Goal: Check status: Check status

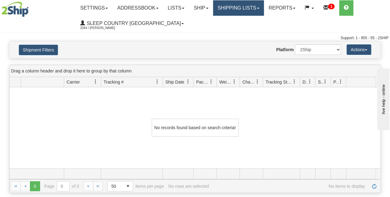
click at [248, 12] on link "Shipping lists" at bounding box center [238, 7] width 51 height 15
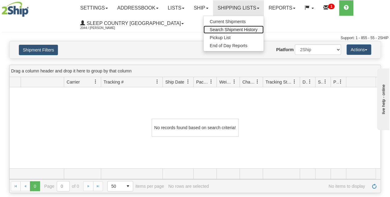
click at [240, 29] on span "Search Shipment History" at bounding box center [234, 29] width 48 height 5
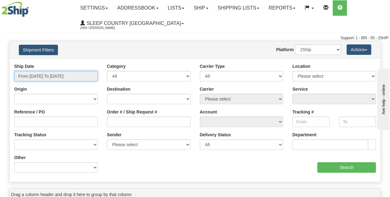
click at [41, 73] on input "From [DATE] To [DATE]" at bounding box center [56, 76] width 84 height 10
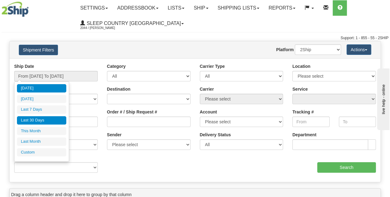
click at [34, 119] on li "Last 30 Days" at bounding box center [41, 120] width 49 height 8
type input "From [DATE] To [DATE]"
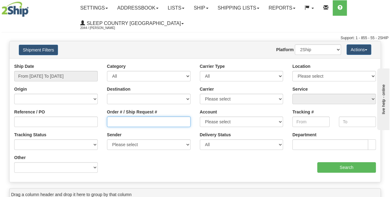
click at [115, 122] on input "Order # / Ship Request #" at bounding box center [149, 122] width 84 height 10
paste input "9002I012327"
type input "9002I012327"
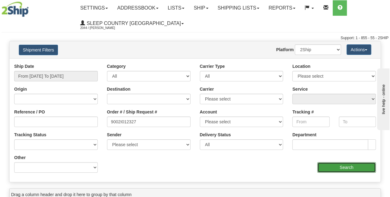
click at [335, 166] on input "Search" at bounding box center [346, 167] width 59 height 10
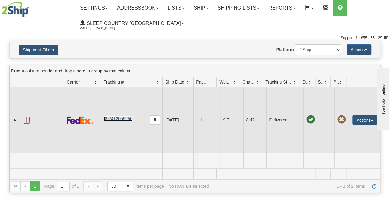
click at [118, 121] on link "392412055250" at bounding box center [118, 118] width 29 height 5
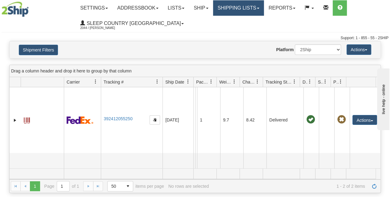
click at [249, 11] on link "Shipping lists" at bounding box center [238, 7] width 51 height 15
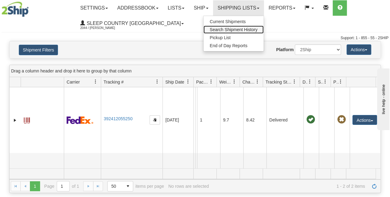
click at [233, 29] on span "Search Shipment History" at bounding box center [234, 29] width 48 height 5
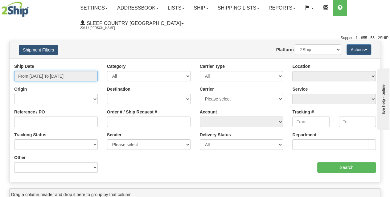
click at [72, 77] on input "From [DATE] To [DATE]" at bounding box center [56, 76] width 84 height 10
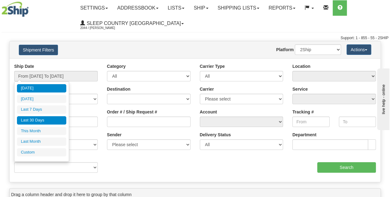
click at [50, 121] on li "Last 30 Days" at bounding box center [41, 120] width 49 height 8
type input "From [DATE] To [DATE]"
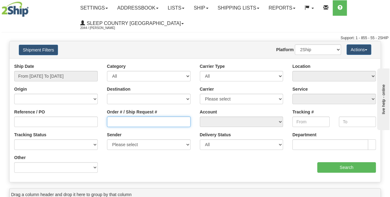
click at [116, 124] on input "Order # / Ship Request #" at bounding box center [149, 122] width 84 height 10
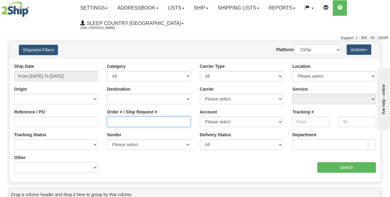
paste input "9002I015160"
type input "9002I015160"
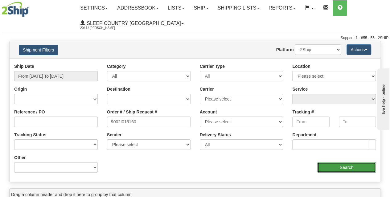
click at [342, 168] on input "Search" at bounding box center [346, 167] width 59 height 10
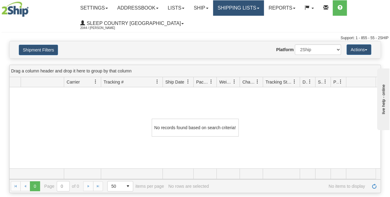
click at [248, 12] on link "Shipping lists" at bounding box center [238, 7] width 51 height 15
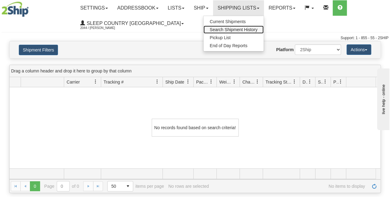
click at [239, 30] on span "Search Shipment History" at bounding box center [234, 29] width 48 height 5
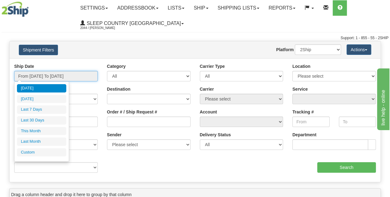
click at [48, 80] on input "From [DATE] To [DATE]" at bounding box center [56, 76] width 84 height 10
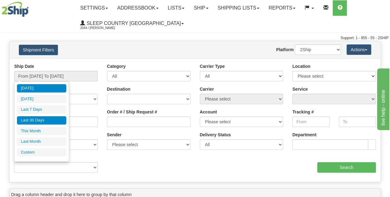
click at [50, 118] on li "Last 30 Days" at bounding box center [41, 120] width 49 height 8
type input "From [DATE] To [DATE]"
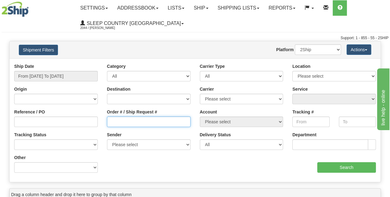
click at [135, 121] on input "Order # / Ship Request #" at bounding box center [149, 122] width 84 height 10
paste input "9002H976495"
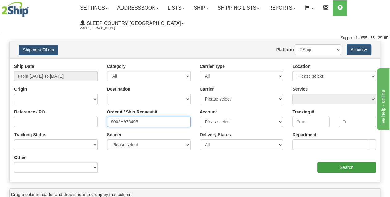
type input "9002H976495"
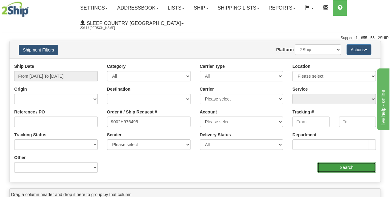
click at [338, 166] on input "Search" at bounding box center [346, 167] width 59 height 10
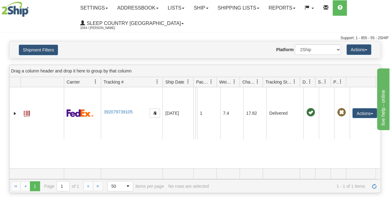
click at [101, 53] on div "Website Agent Nothing selected Client User Platform 2Ship Imported" at bounding box center [210, 49] width 271 height 10
